Goal: Information Seeking & Learning: Learn about a topic

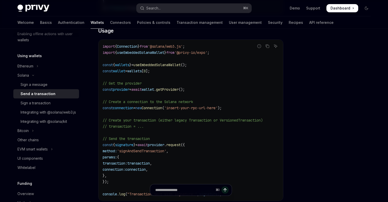
scroll to position [161, 0]
click at [268, 46] on icon "Copy the contents from the code block" at bounding box center [267, 46] width 4 height 4
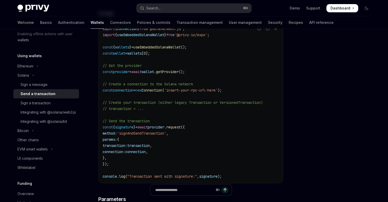
scroll to position [180, 0]
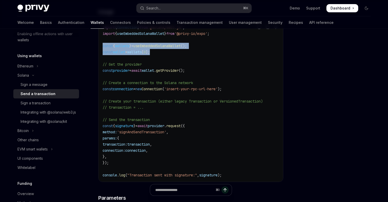
drag, startPoint x: 163, startPoint y: 53, endPoint x: 99, endPoint y: 47, distance: 63.9
click at [99, 47] on div "import { Connection } from '@solana/web3.js' ; import { useEmbeddedSolanaWallet…" at bounding box center [191, 101] width 184 height 161
copy code "const { wallets } = useEmbeddedSolanaWallet (); const wallet = wallets [ 0 ];"
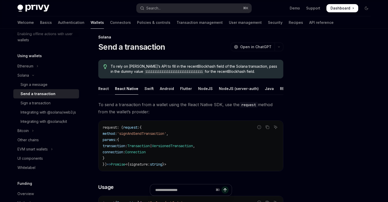
scroll to position [0, 0]
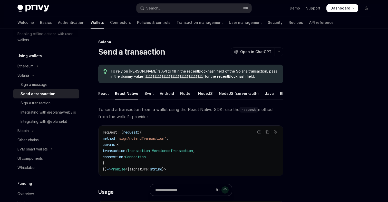
drag, startPoint x: 254, startPoint y: 77, endPoint x: 107, endPoint y: 72, distance: 147.6
click at [107, 72] on div "To rely on Privy’s API to fill in the recentBlockhash field of the Solana trans…" at bounding box center [190, 74] width 185 height 19
copy span "To rely on Privy’s API to fill in the recentBlockhash field of the Solana trans…"
click at [199, 53] on div "Send a transaction OpenAI Open in ChatGPT" at bounding box center [190, 51] width 185 height 9
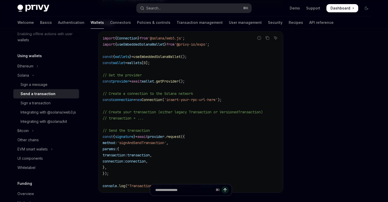
scroll to position [177, 0]
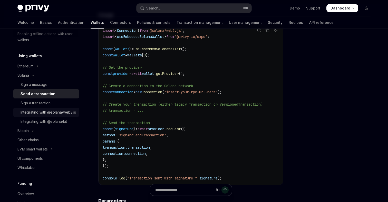
click at [48, 114] on div "Integrating with @solana/web3.js" at bounding box center [48, 112] width 55 height 6
click at [42, 115] on div "Integrating with @solana/web3.js" at bounding box center [48, 112] width 55 height 6
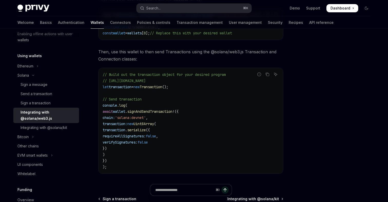
scroll to position [122, 0]
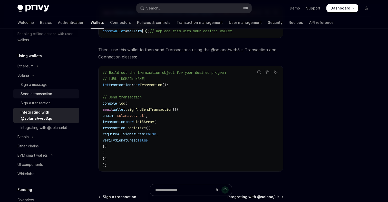
click at [44, 94] on div "Send a transaction" at bounding box center [37, 94] width 32 height 6
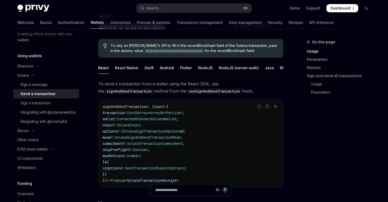
scroll to position [21, 0]
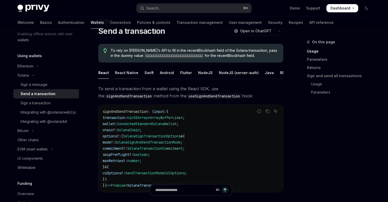
click at [128, 73] on div "React Native" at bounding box center [126, 73] width 23 height 12
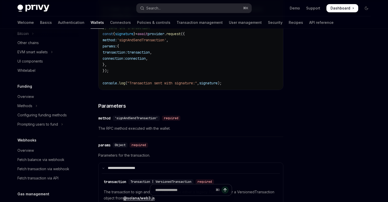
scroll to position [206, 0]
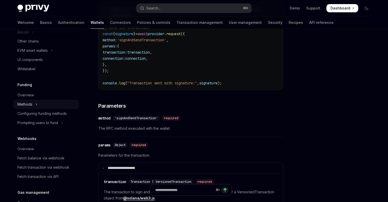
click at [37, 108] on icon "Toggle Methods section" at bounding box center [36, 104] width 2 height 6
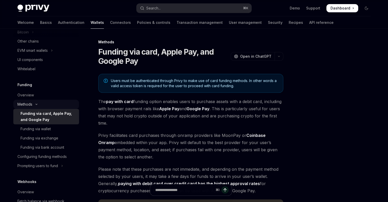
click at [37, 105] on icon "Toggle Methods section" at bounding box center [36, 104] width 6 height 2
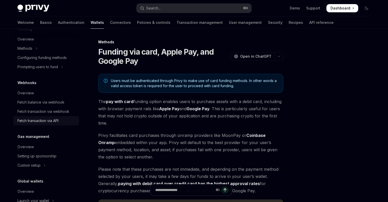
scroll to position [262, 0]
click at [58, 105] on div "Fetch balance via webhook" at bounding box center [40, 102] width 47 height 6
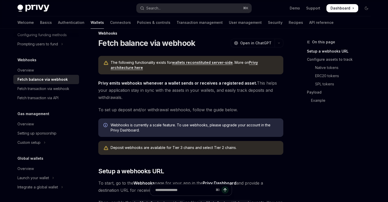
scroll to position [16, 0]
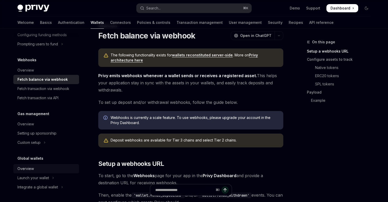
click at [33, 170] on div "Overview" at bounding box center [25, 169] width 16 height 6
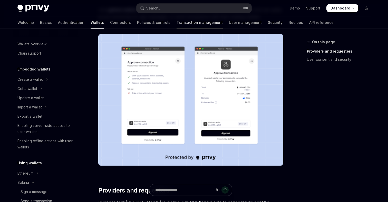
click at [177, 24] on link "Transaction management" at bounding box center [200, 22] width 46 height 12
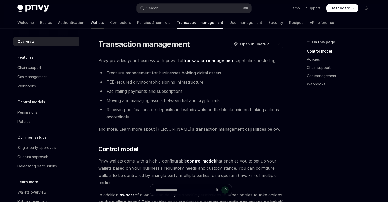
click at [91, 24] on link "Wallets" at bounding box center [97, 22] width 13 height 12
type textarea "*"
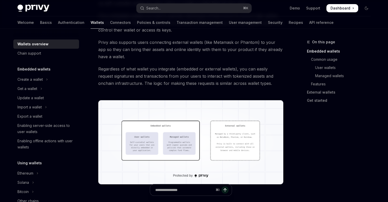
scroll to position [101, 0]
